Goal: Task Accomplishment & Management: Manage account settings

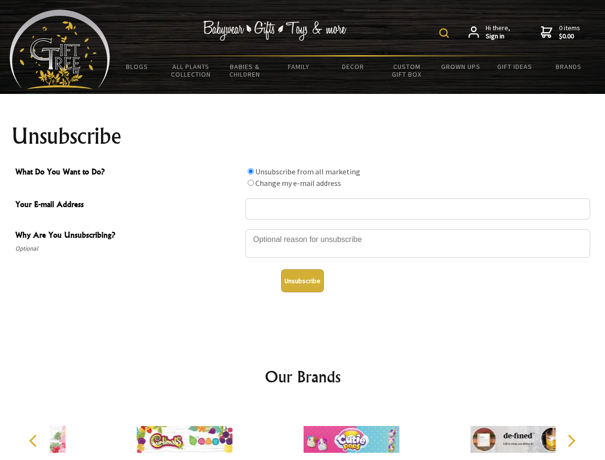
click at [445, 33] on img at bounding box center [444, 33] width 10 height 10
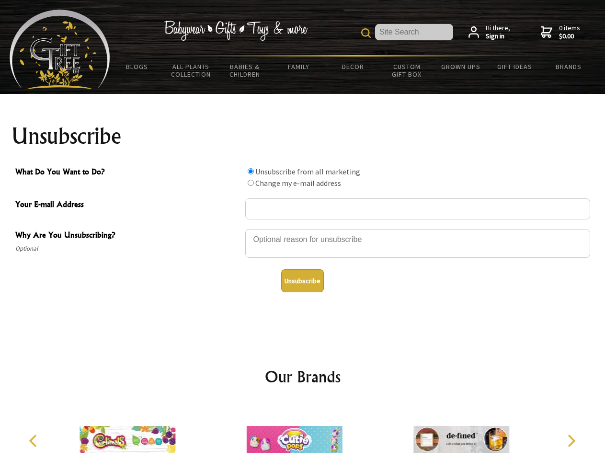
click at [303, 228] on div at bounding box center [417, 245] width 345 height 34
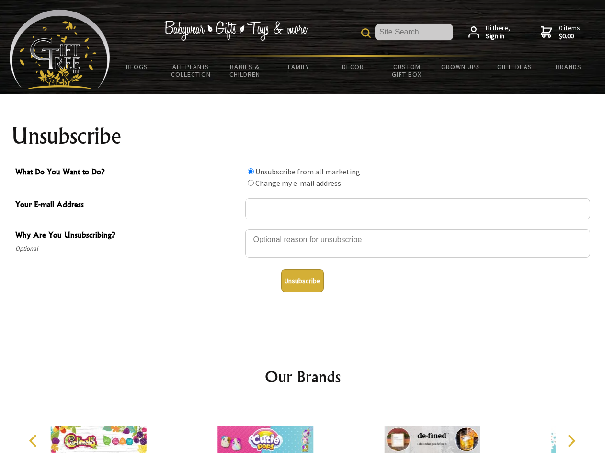
click at [251, 171] on input "What Do You Want to Do?" at bounding box center [251, 171] width 6 height 6
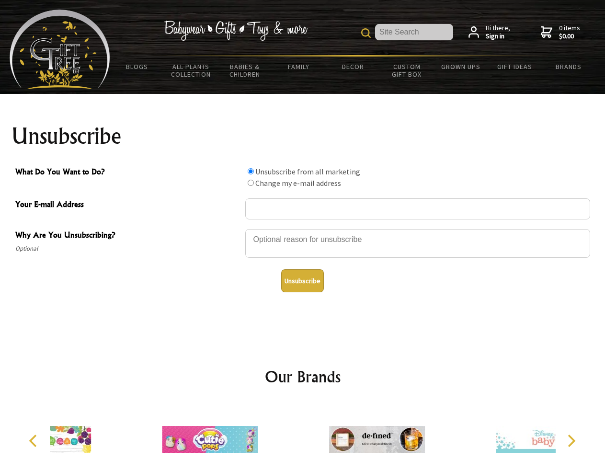
click at [251, 183] on input "What Do You Want to Do?" at bounding box center [251, 183] width 6 height 6
radio input "true"
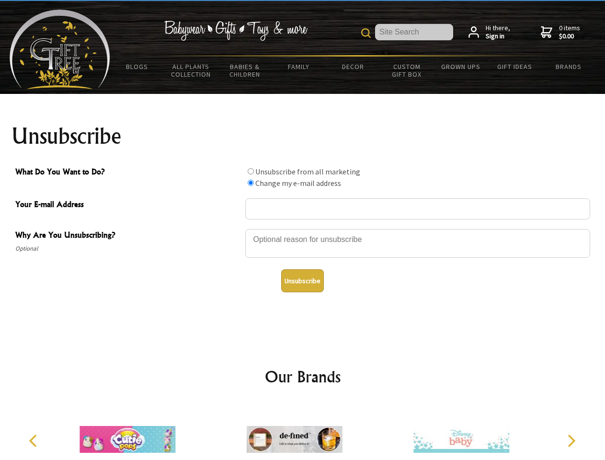
click at [302, 281] on button "Unsubscribe" at bounding box center [302, 280] width 43 height 23
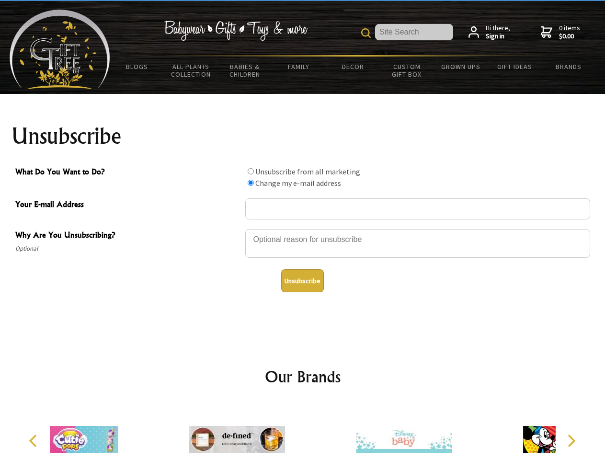
click at [320, 432] on div at bounding box center [403, 440] width 167 height 75
click at [34, 441] on icon "Previous" at bounding box center [34, 440] width 12 height 12
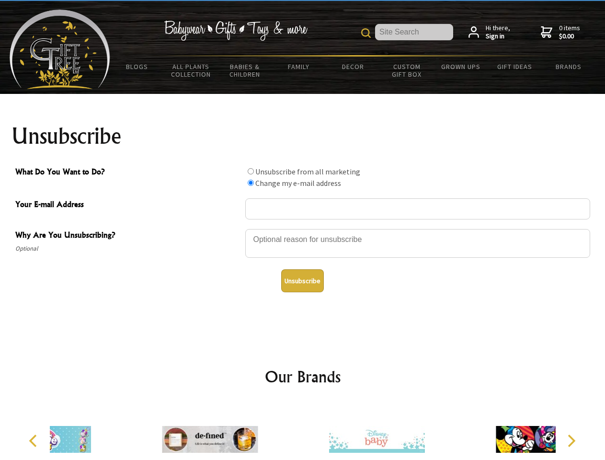
click at [571, 441] on icon "Next" at bounding box center [570, 440] width 12 height 12
